Goal: Book appointment/travel/reservation

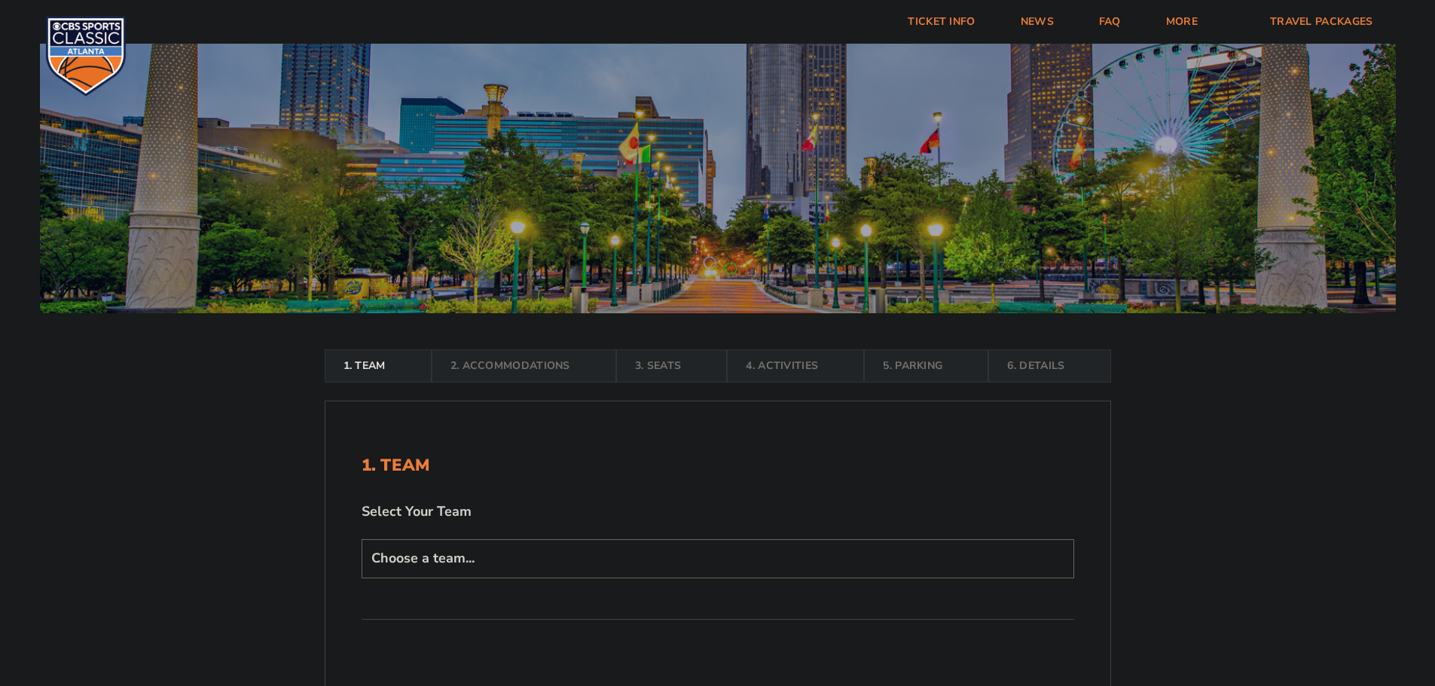
scroll to position [75, 0]
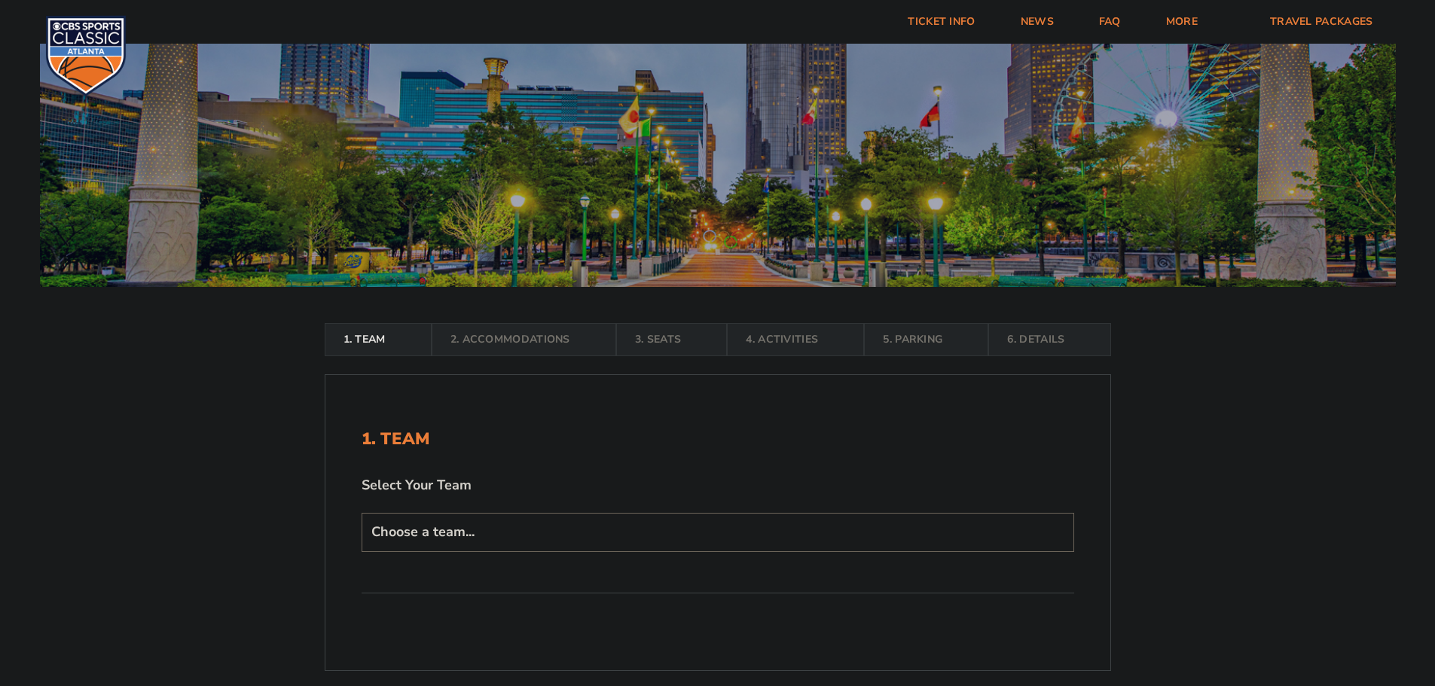
click at [509, 521] on select "Choose a team... Kentucky Wildcats Ohio State Buckeyes North Carolina Tar Heels…" at bounding box center [718, 532] width 713 height 38
select select "12956"
click at [362, 551] on select "Choose a team... Kentucky Wildcats Ohio State Buckeyes North Carolina Tar Heels…" at bounding box center [718, 532] width 713 height 38
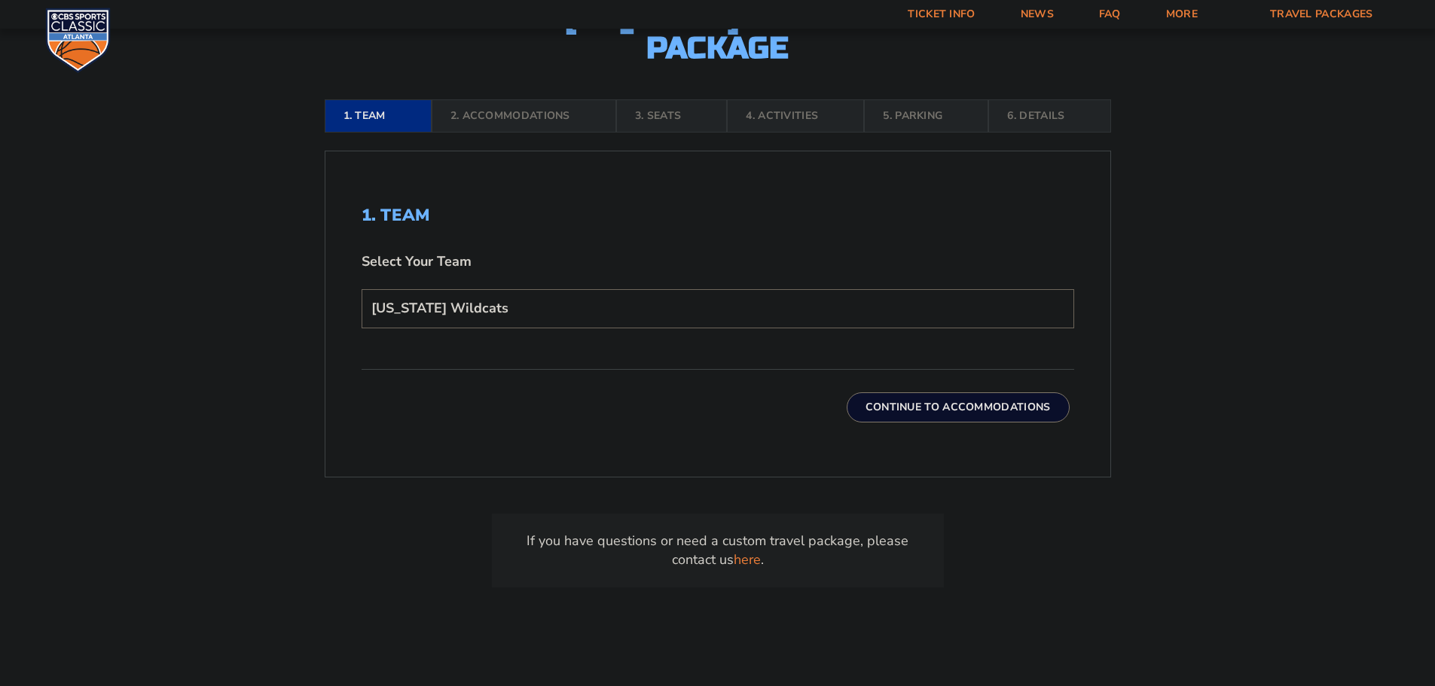
scroll to position [452, 0]
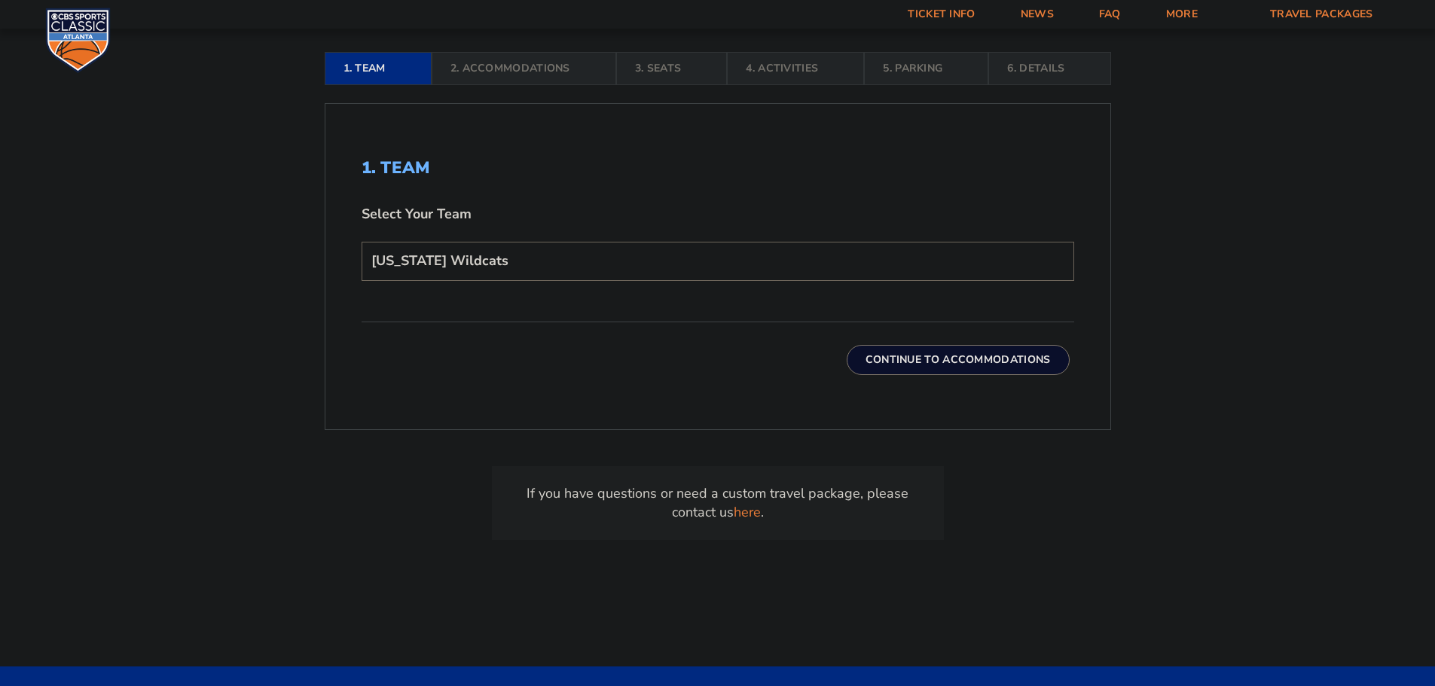
click at [969, 360] on button "Continue To Accommodations" at bounding box center [958, 360] width 223 height 30
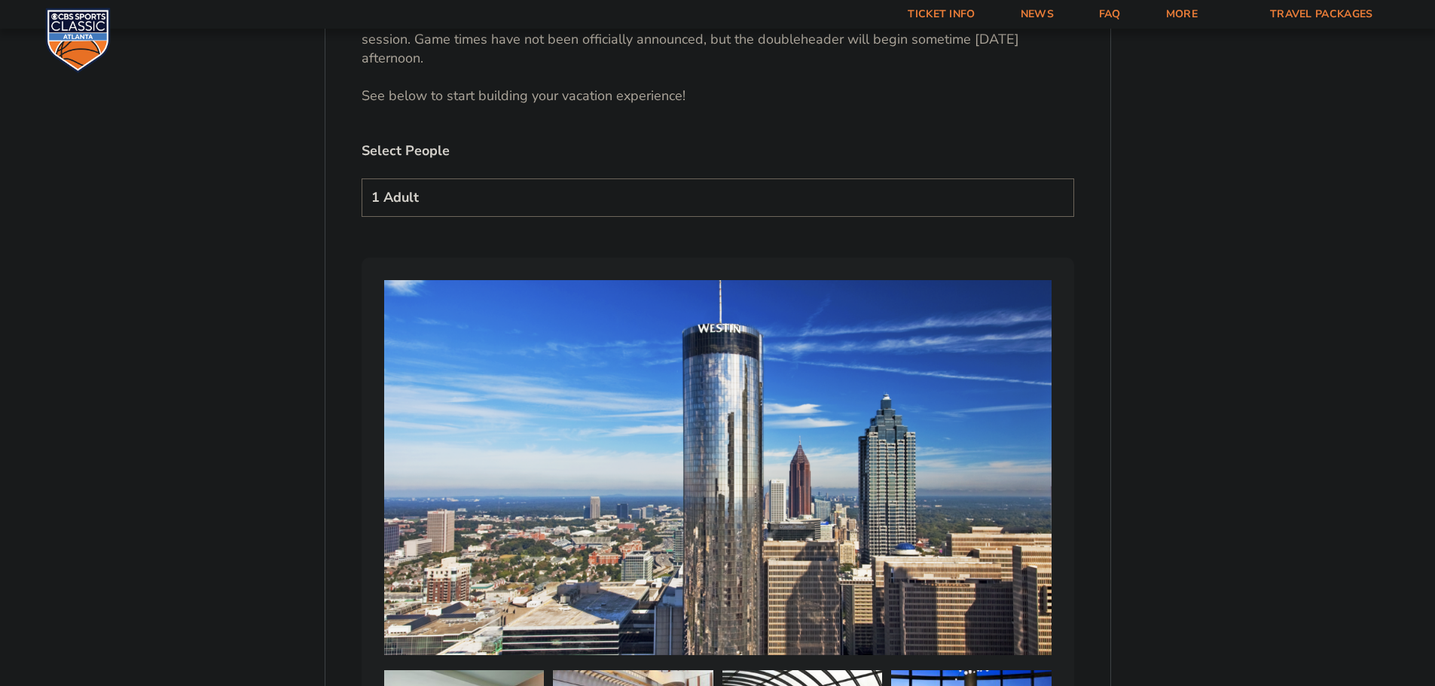
scroll to position [927, 0]
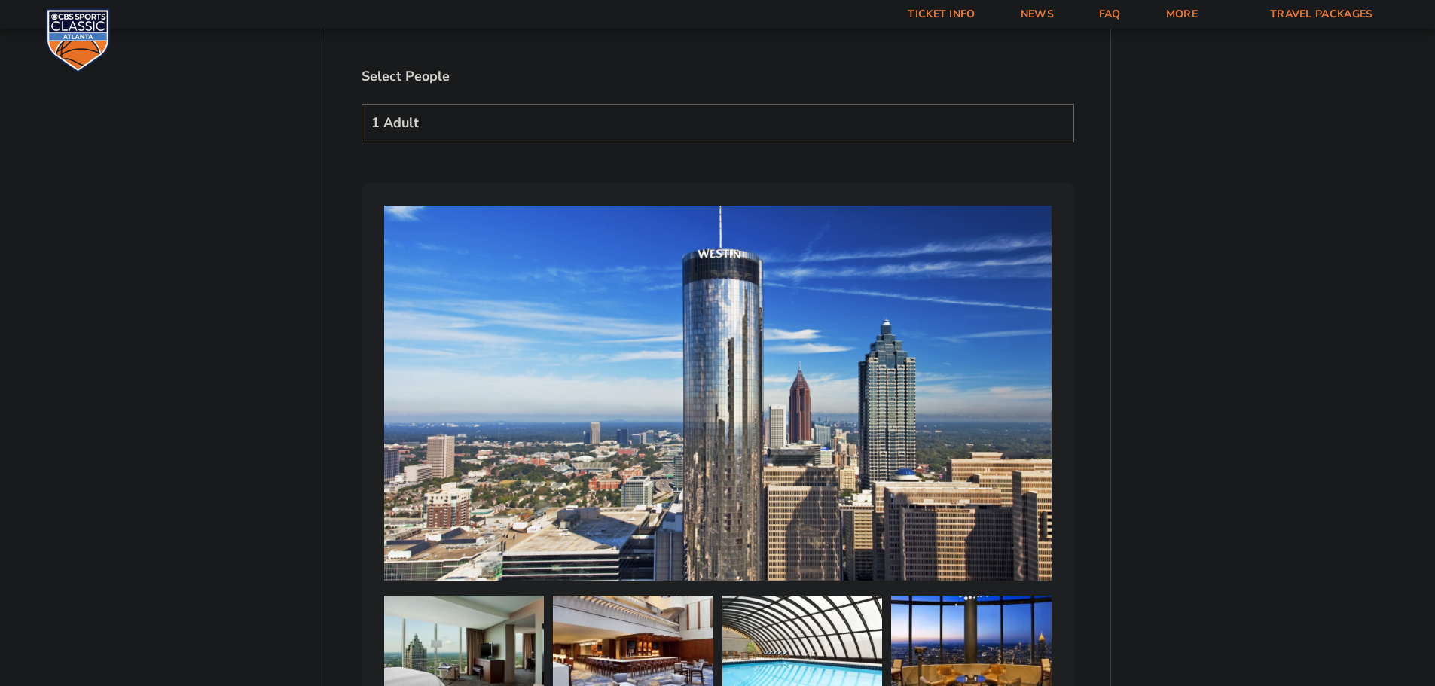
click at [463, 106] on select "1 Adult 2 Adults 3 Adults 4 Adults 2 Adults + 1 Child 2 Adults + 2 Children 2 A…" at bounding box center [718, 123] width 713 height 38
select select "2 Adults"
click at [362, 104] on select "1 Adult 2 Adults 3 Adults 4 Adults 2 Adults + 1 Child 2 Adults + 2 Children 2 A…" at bounding box center [718, 123] width 713 height 38
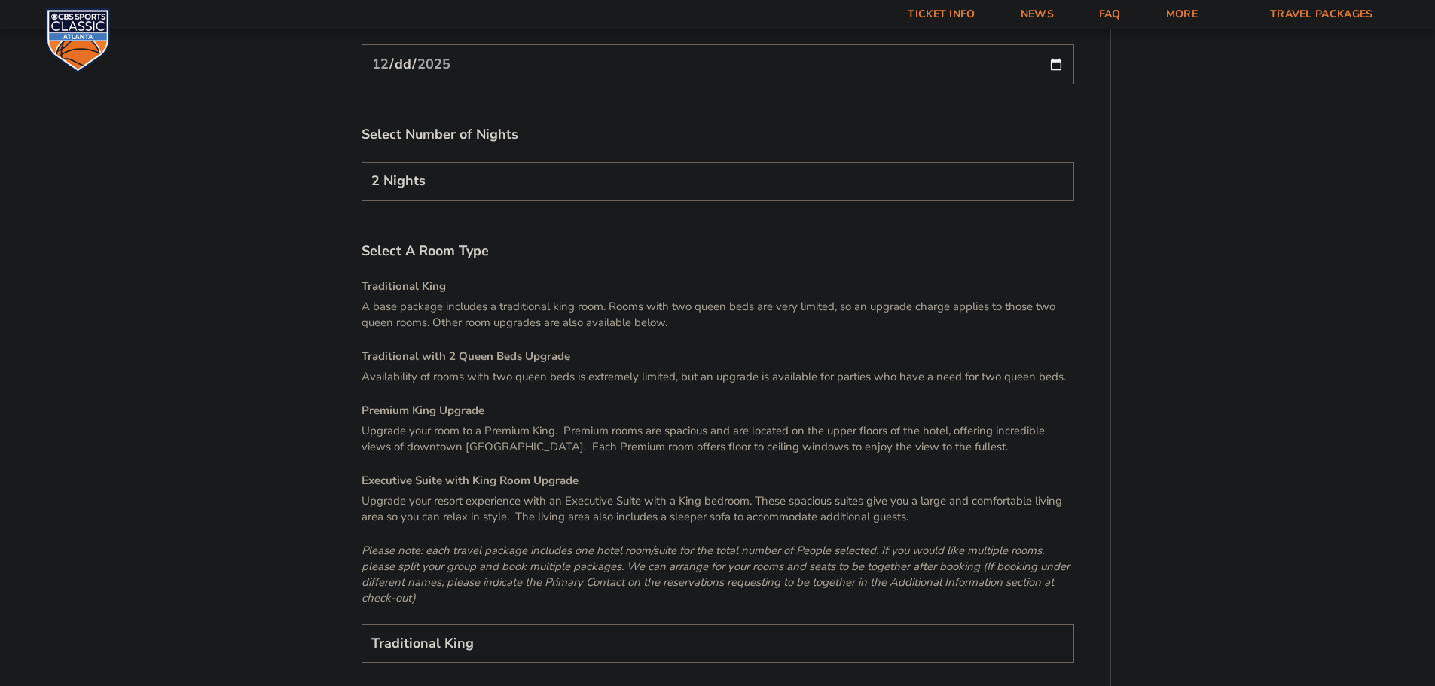
scroll to position [2359, 0]
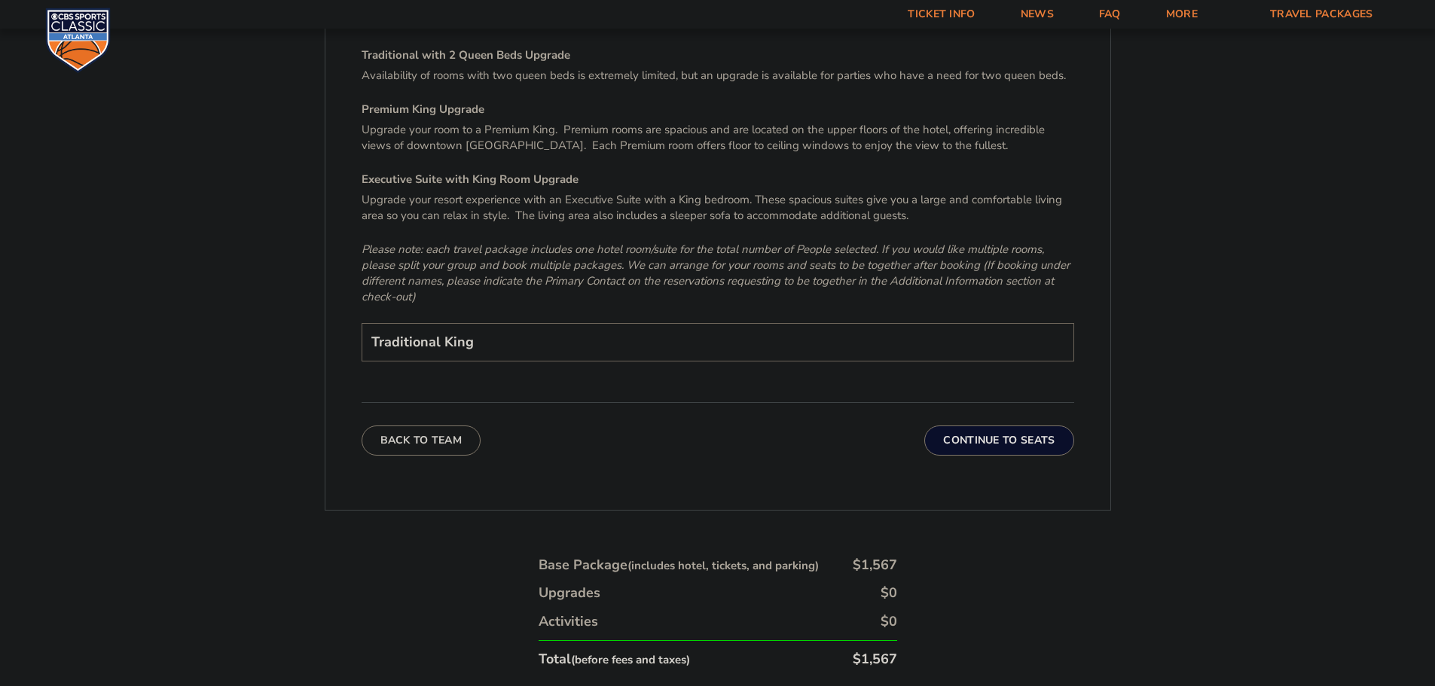
click at [422, 323] on select "Traditional King Traditional with 2 Queen Beds Upgrade (+$45 per night) Premium…" at bounding box center [718, 342] width 713 height 38
select select "Traditional with 2 Queen Beds Upgrade"
click at [362, 323] on select "Traditional King Traditional with 2 Queen Beds Upgrade (+$45 per night) Premium…" at bounding box center [718, 342] width 713 height 38
click at [1031, 426] on button "Continue To Seats" at bounding box center [998, 441] width 149 height 30
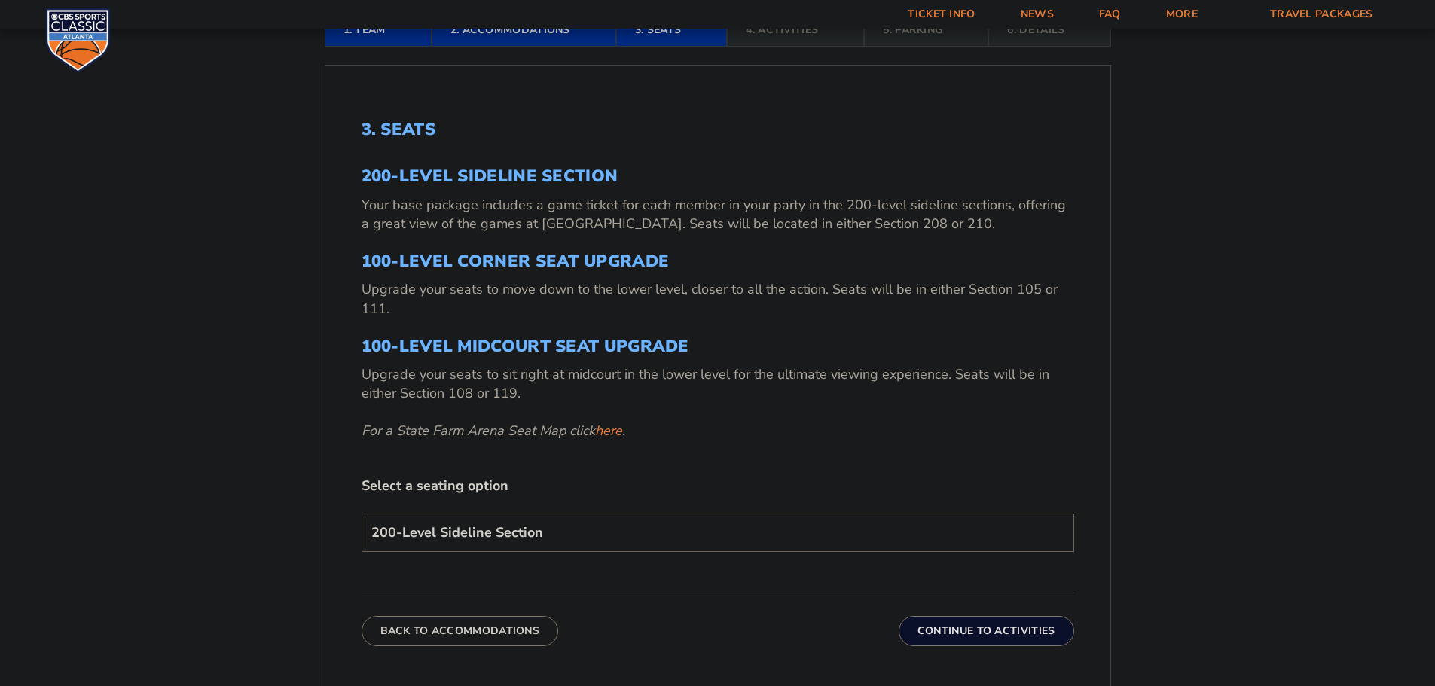
scroll to position [701, 0]
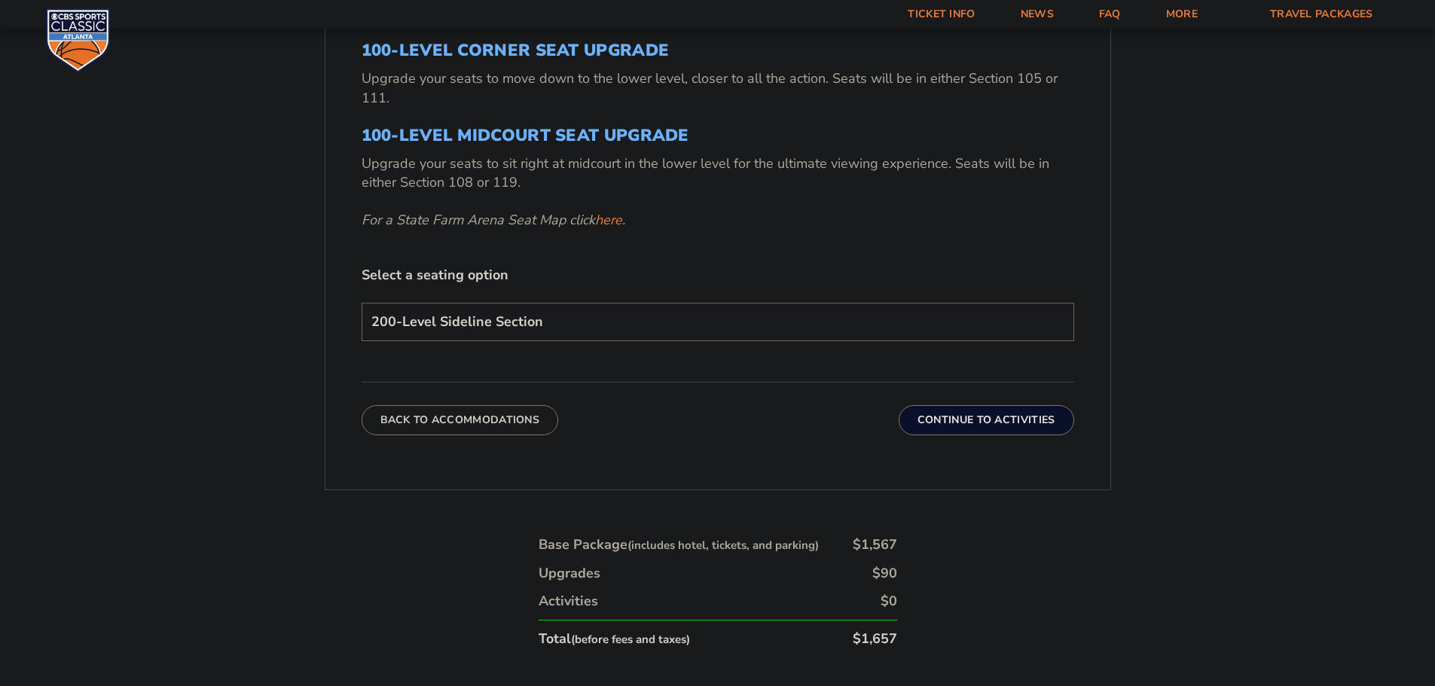
click at [553, 332] on select "200-Level Sideline Section 100-Level Corner Seat Upgrade (+$120 per person) 100…" at bounding box center [718, 322] width 713 height 38
select select "100-Level Corner Seat Upgrade"
click at [362, 303] on select "200-Level Sideline Section 100-Level Corner Seat Upgrade (+$120 per person) 100…" at bounding box center [718, 322] width 713 height 38
click at [1029, 425] on button "Continue To Activities" at bounding box center [987, 420] width 176 height 30
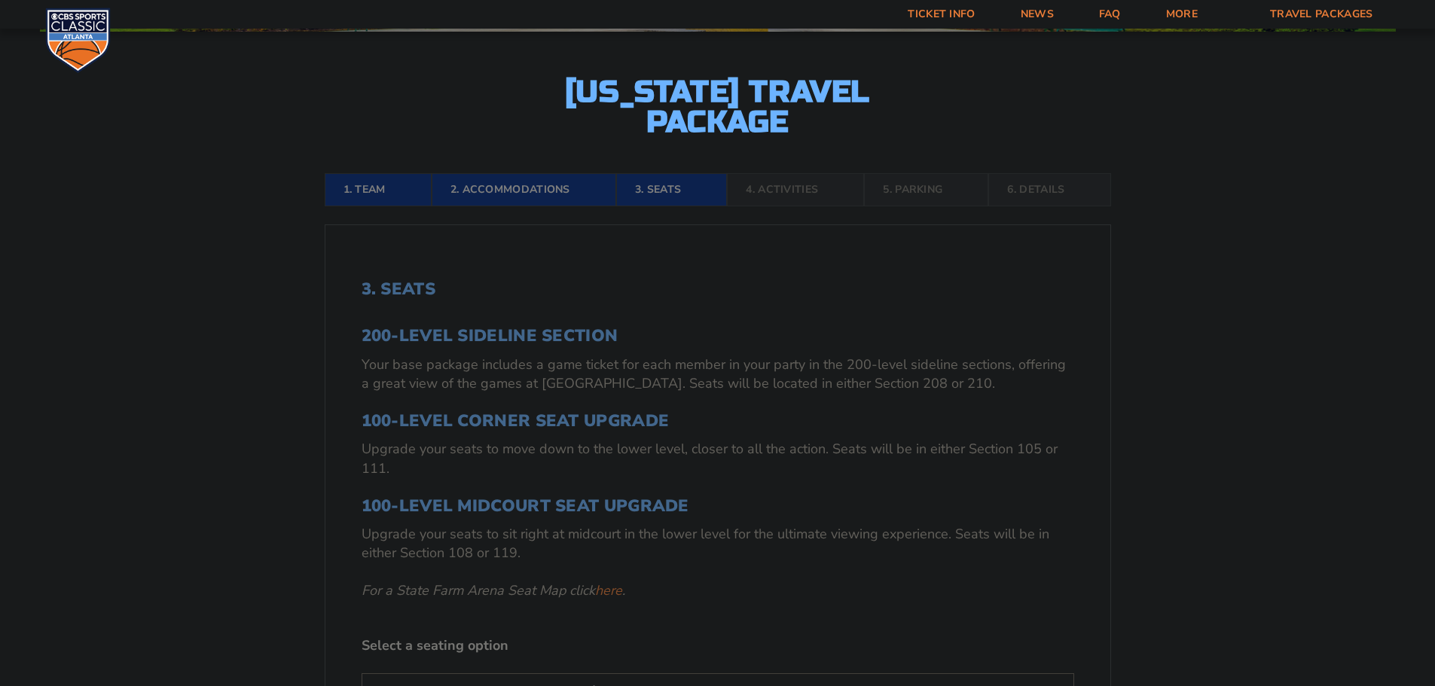
scroll to position [325, 0]
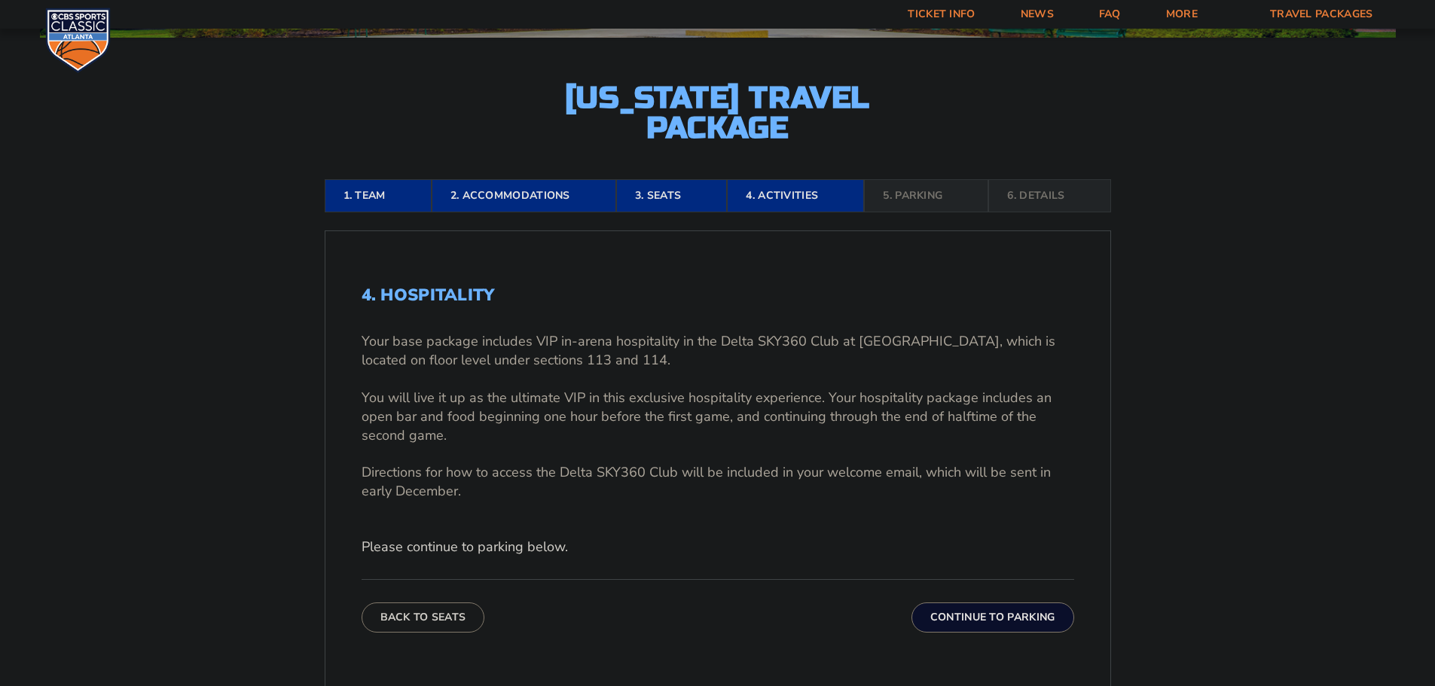
click at [985, 613] on button "Continue To Parking" at bounding box center [993, 618] width 163 height 30
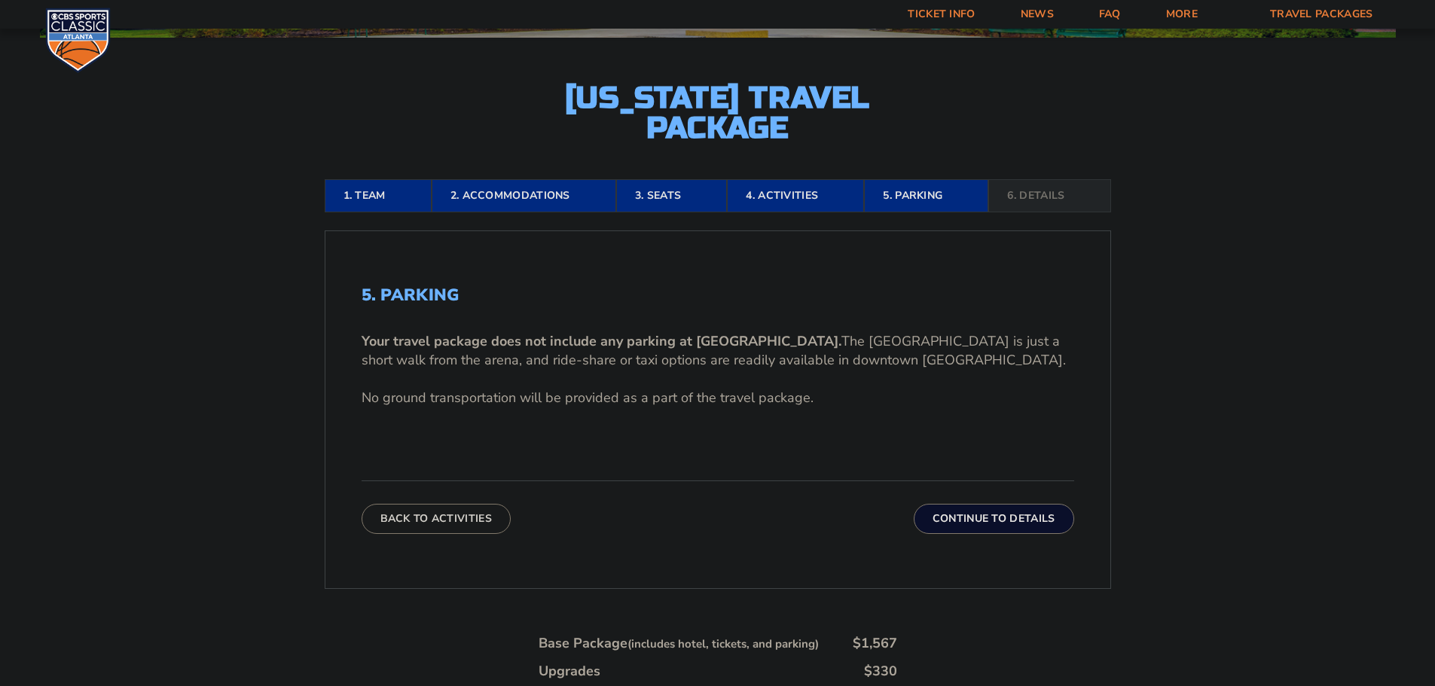
click at [972, 522] on button "Continue To Details" at bounding box center [994, 519] width 160 height 30
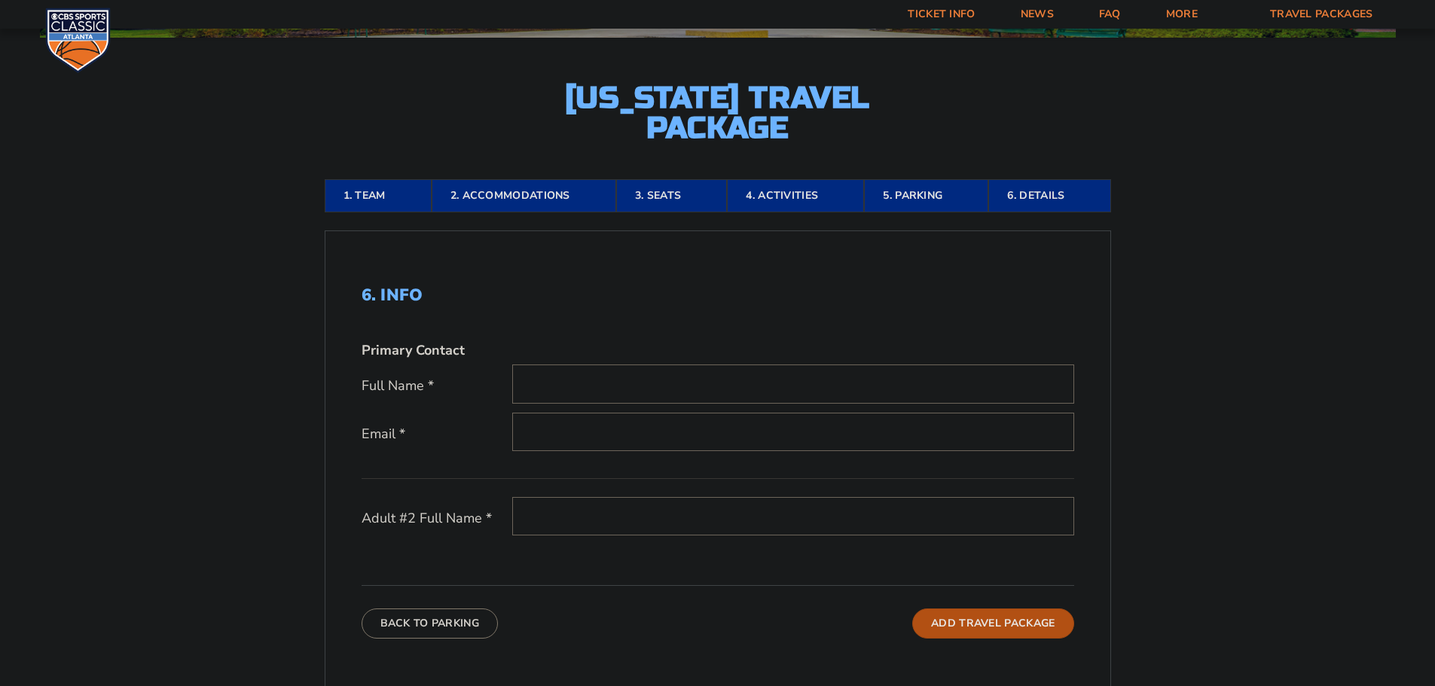
click at [584, 381] on input "text" at bounding box center [793, 384] width 562 height 38
type input "Chandler Wardlow"
type input "chandler518@gmail.com"
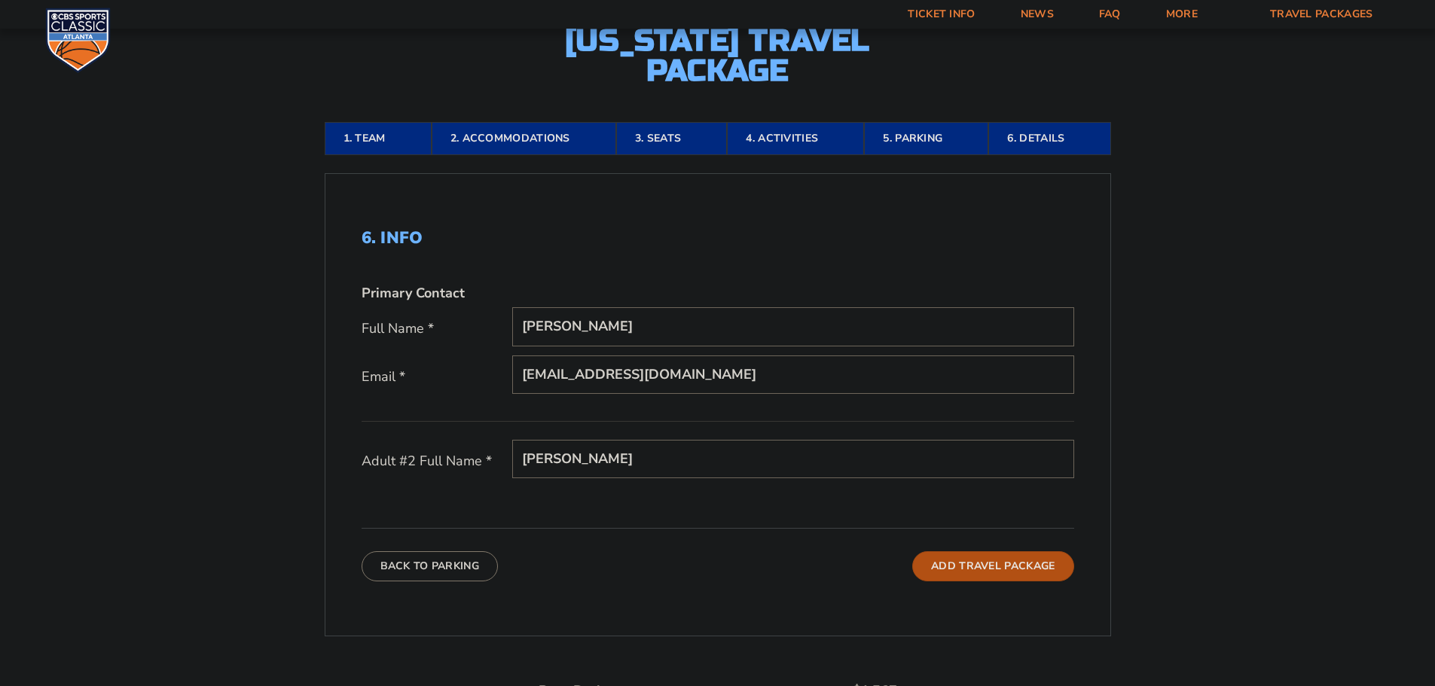
scroll to position [475, 0]
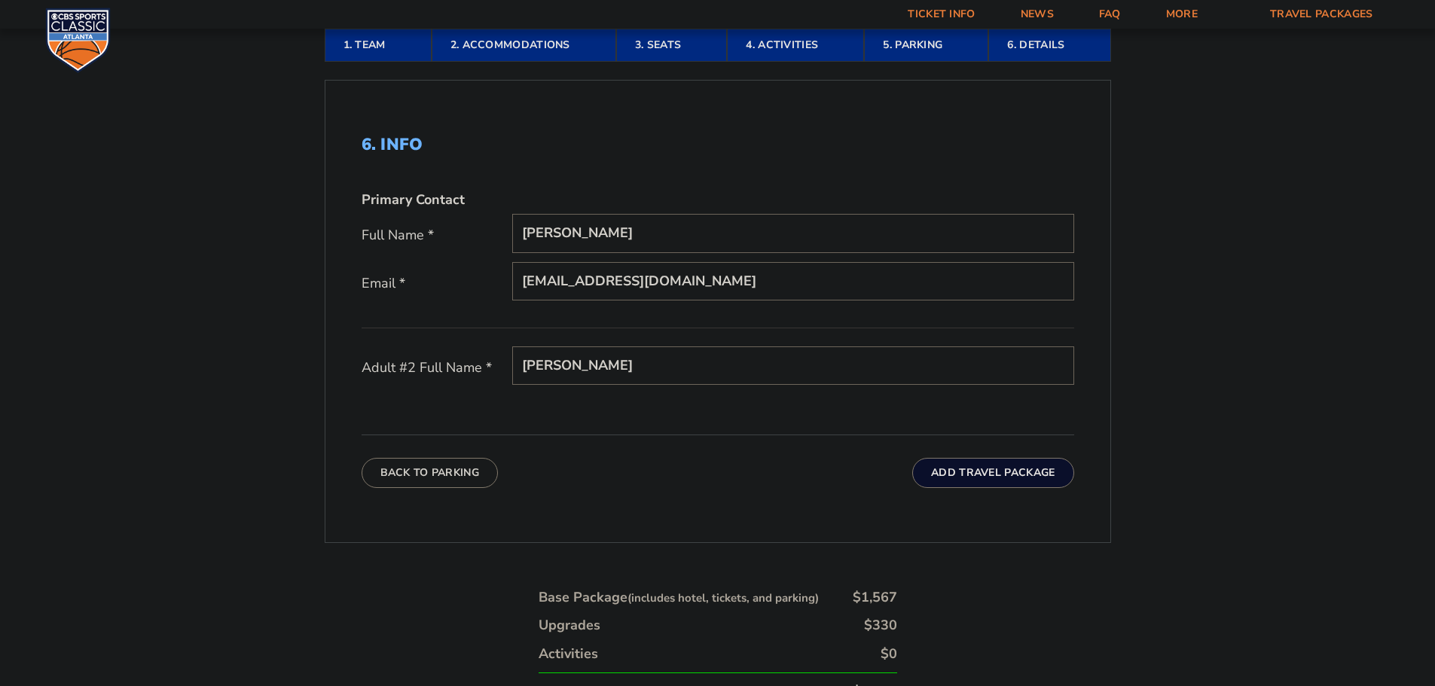
type input "Perry Wardlow"
click at [950, 474] on button "Add Travel Package" at bounding box center [992, 473] width 161 height 30
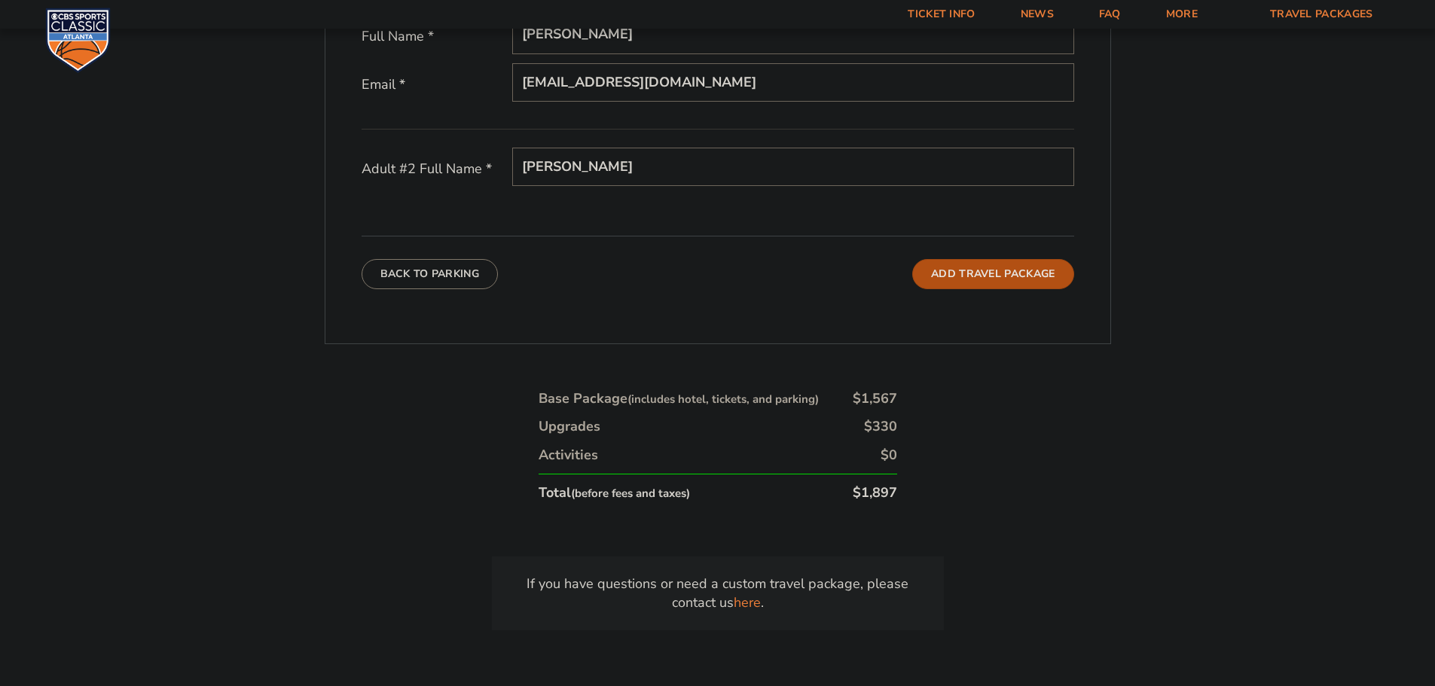
scroll to position [701, 0]
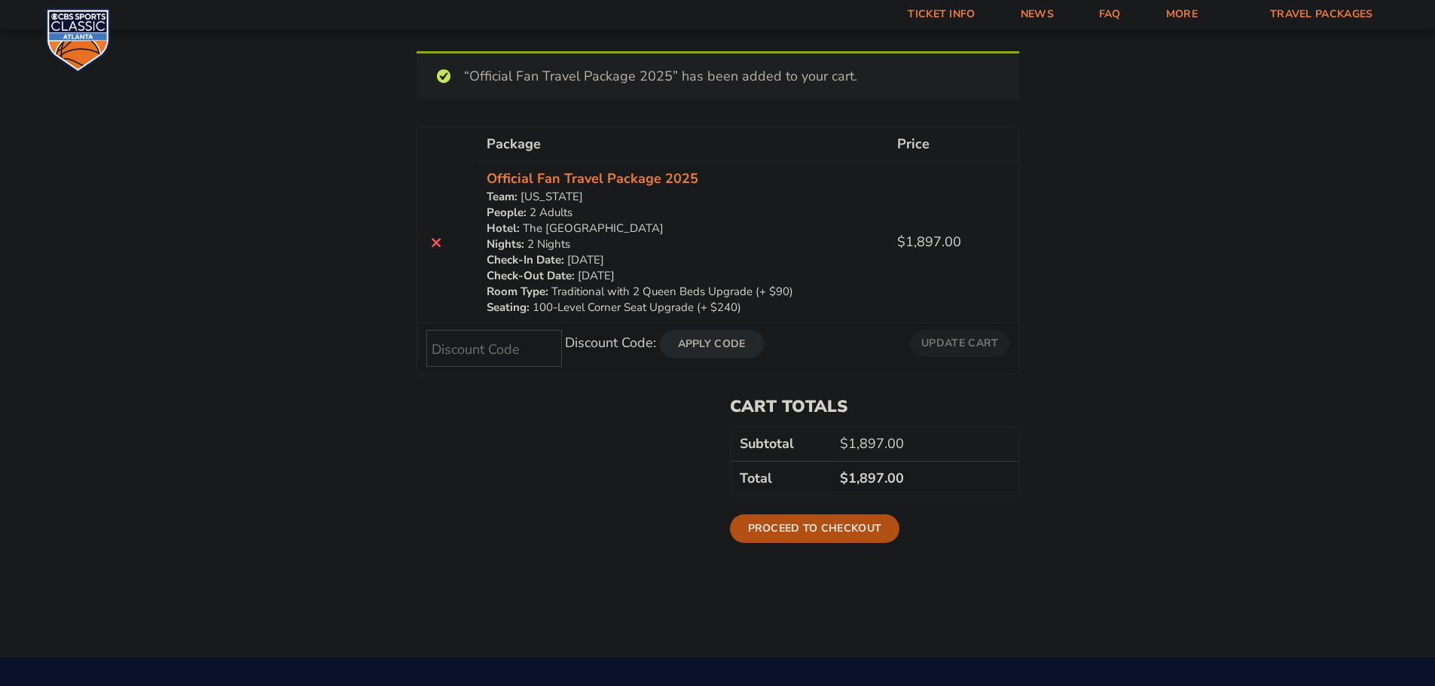
scroll to position [151, 0]
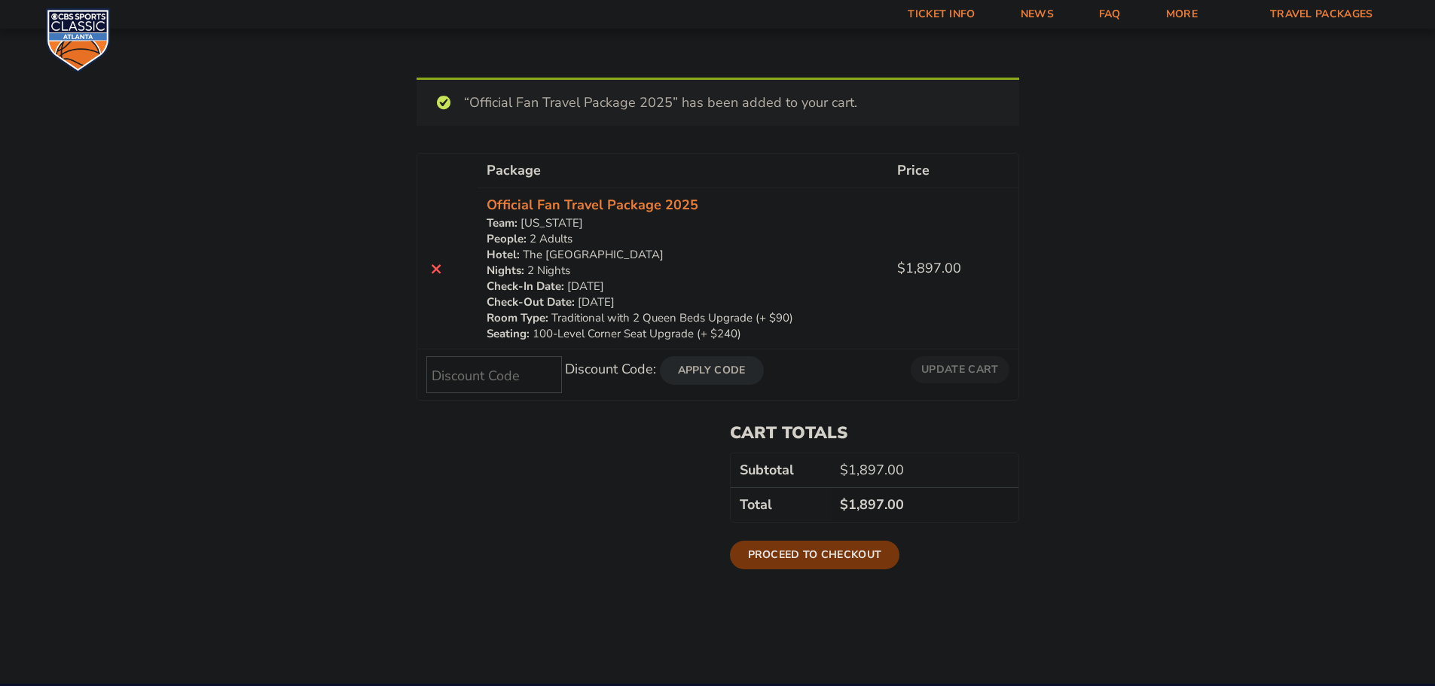
click at [800, 555] on link "Proceed to checkout" at bounding box center [815, 555] width 170 height 29
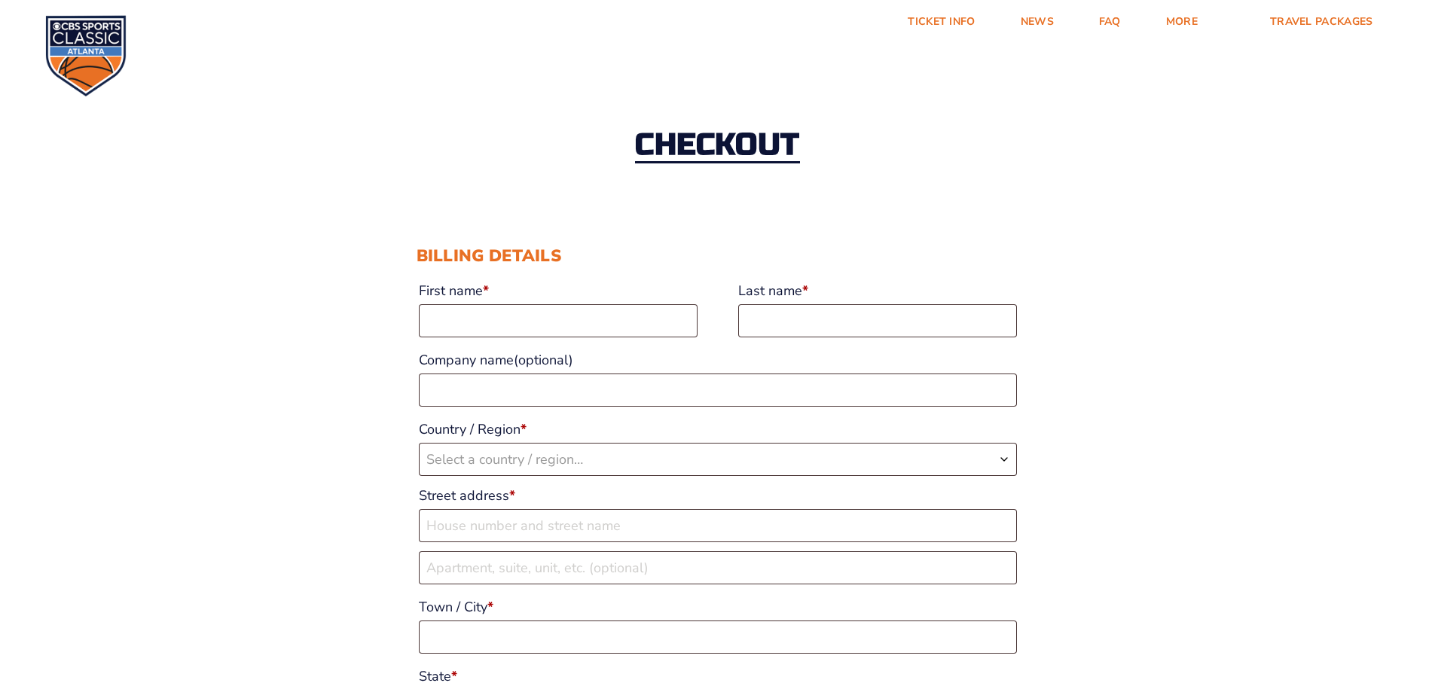
click at [945, 116] on div "Checkout" at bounding box center [717, 146] width 1435 height 163
click at [942, 17] on link "Ticket Info" at bounding box center [941, 22] width 112 height 44
